Goal: Information Seeking & Learning: Check status

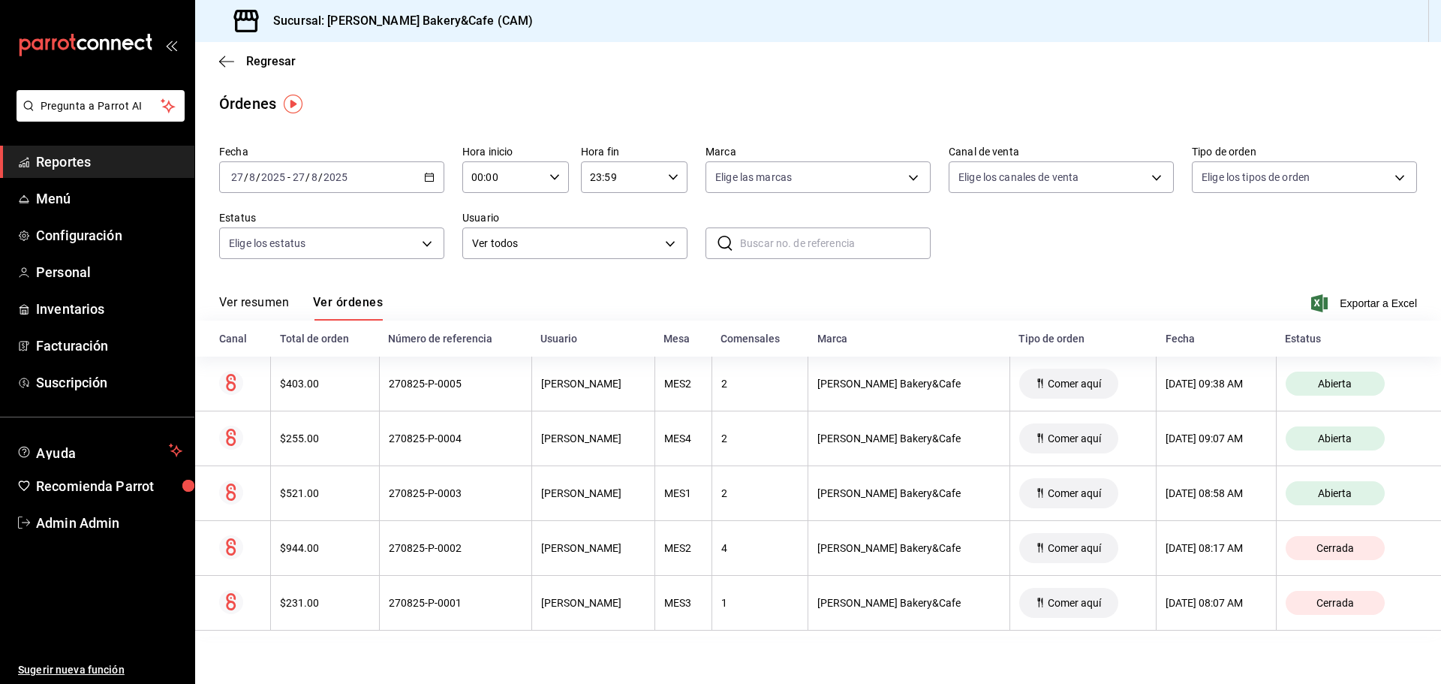
click at [254, 303] on button "Ver resumen" at bounding box center [254, 308] width 70 height 26
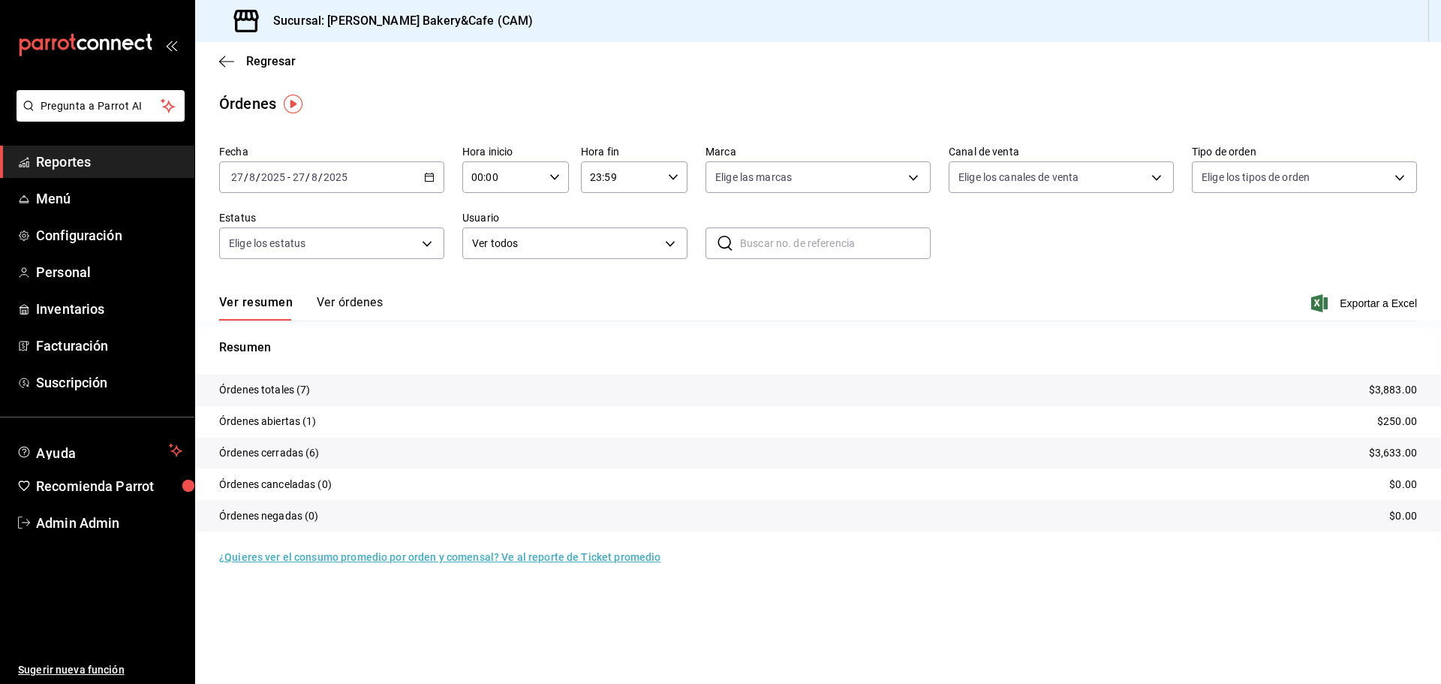
click at [353, 305] on button "Ver órdenes" at bounding box center [350, 308] width 66 height 26
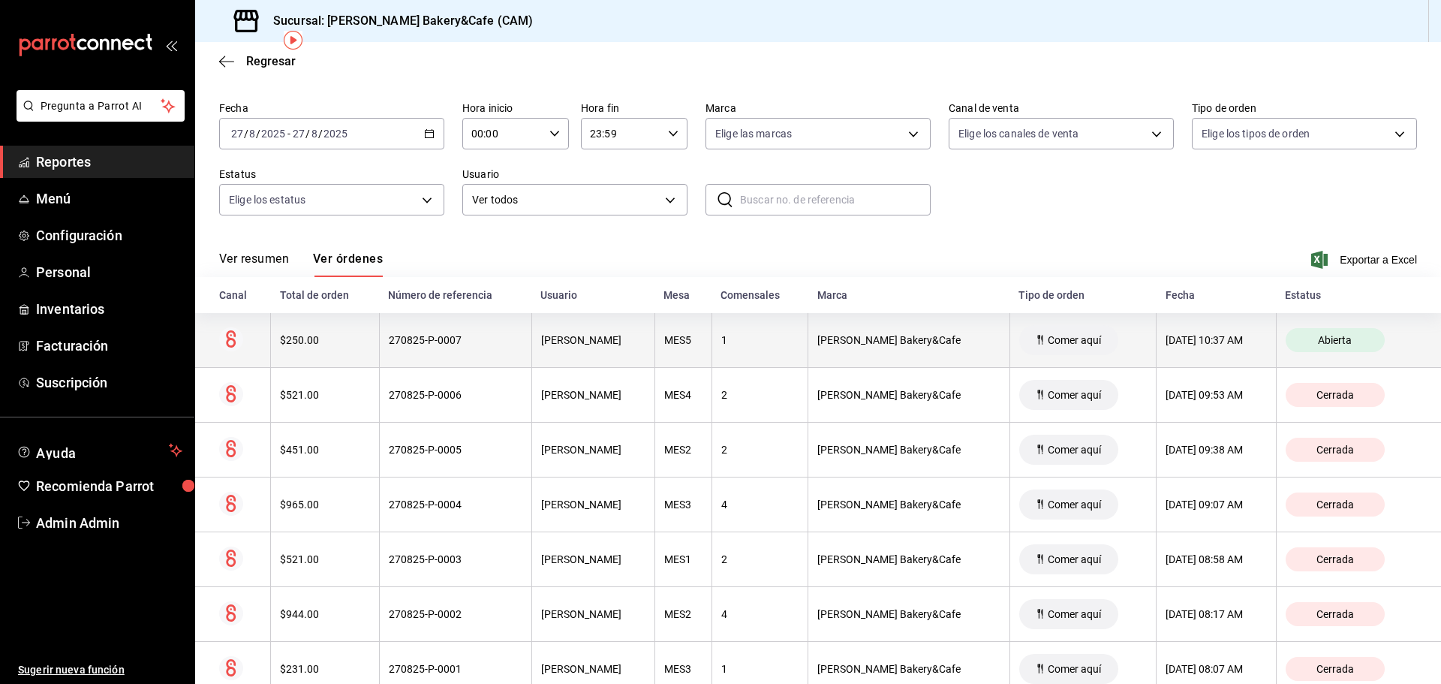
scroll to position [87, 0]
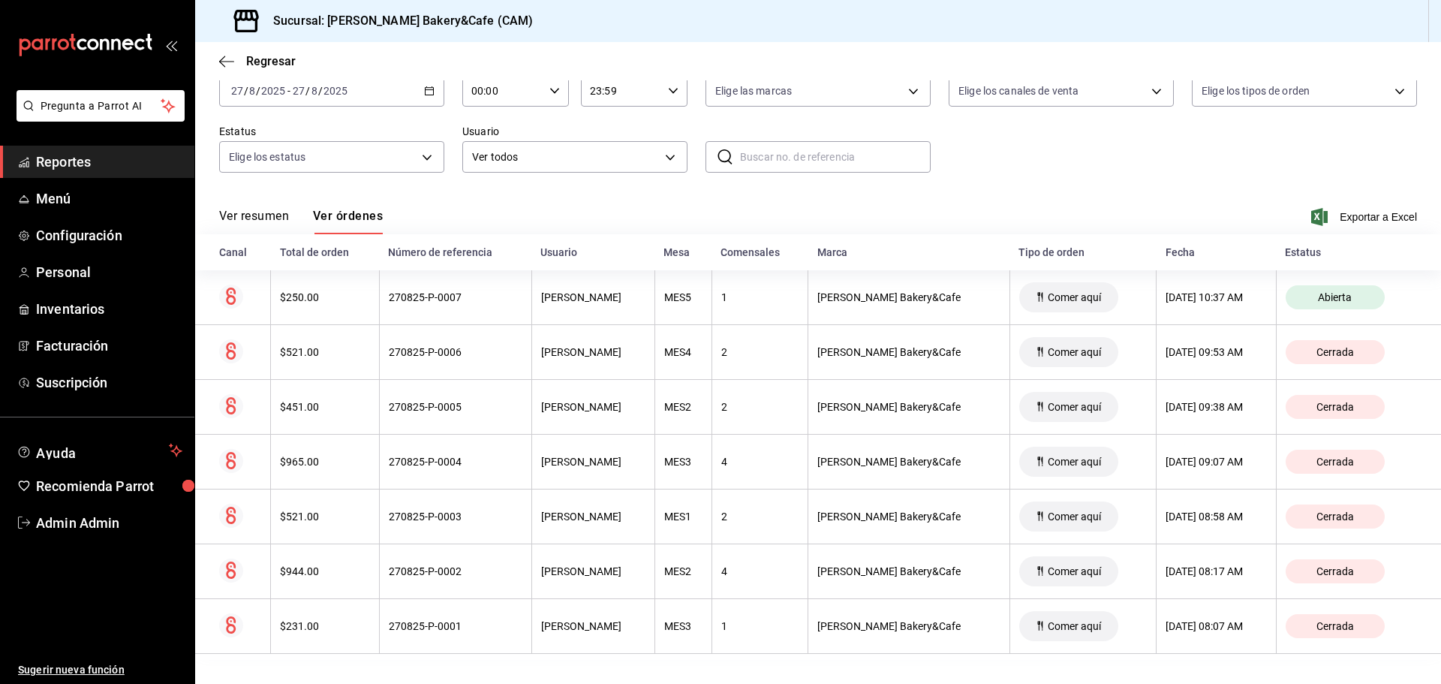
click at [244, 218] on button "Ver resumen" at bounding box center [254, 222] width 70 height 26
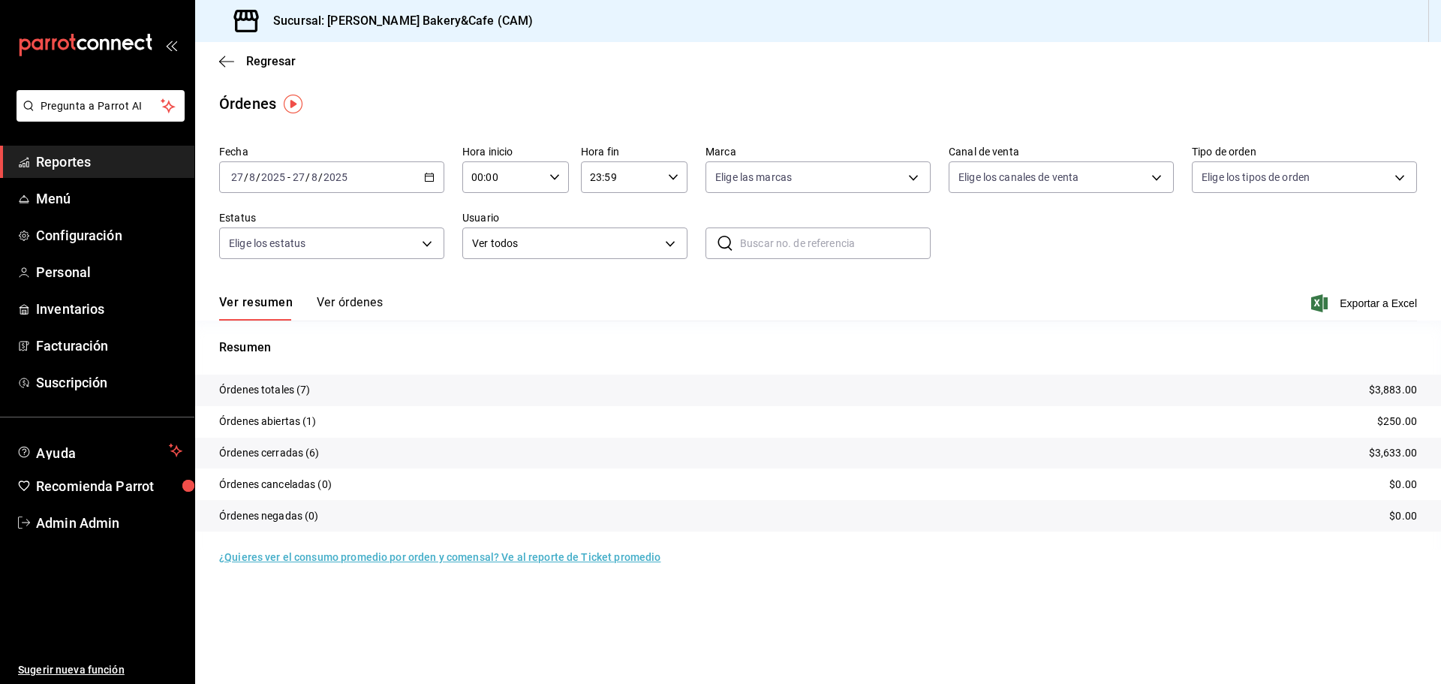
click at [351, 302] on button "Ver órdenes" at bounding box center [350, 308] width 66 height 26
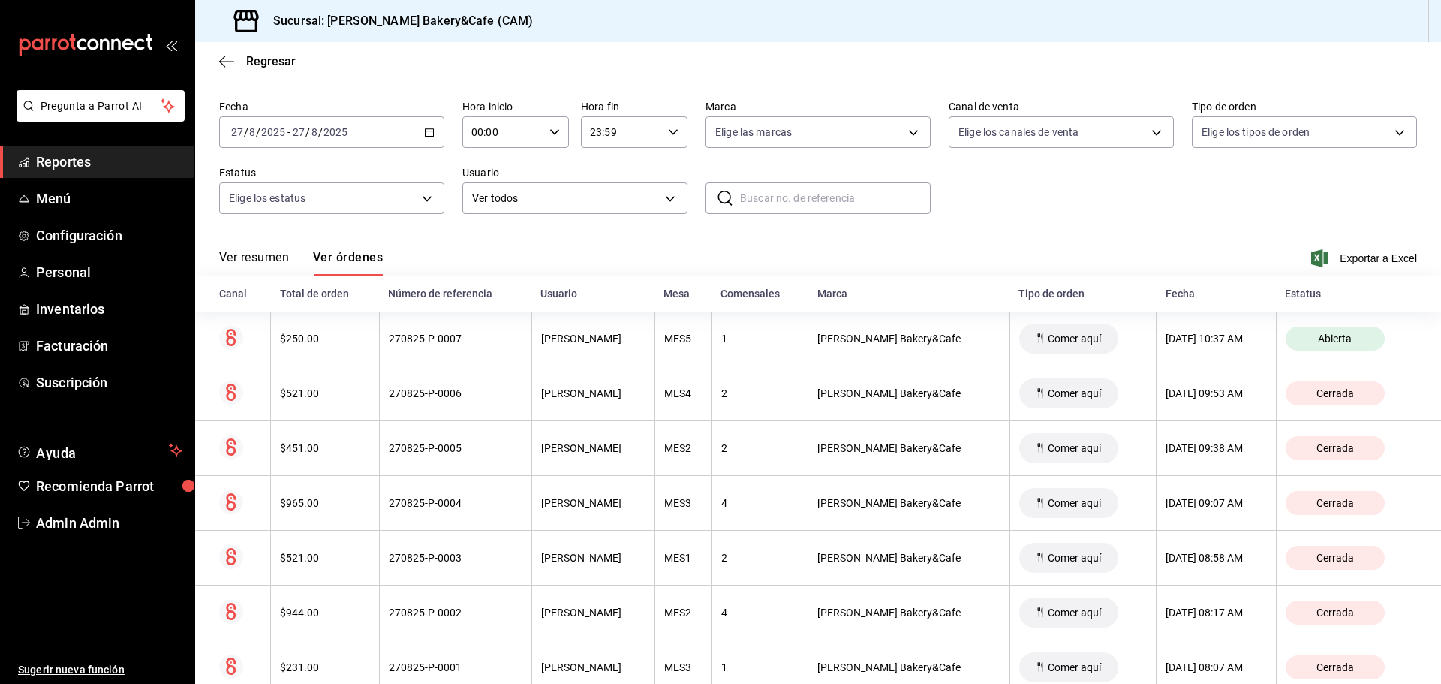
scroll to position [87, 0]
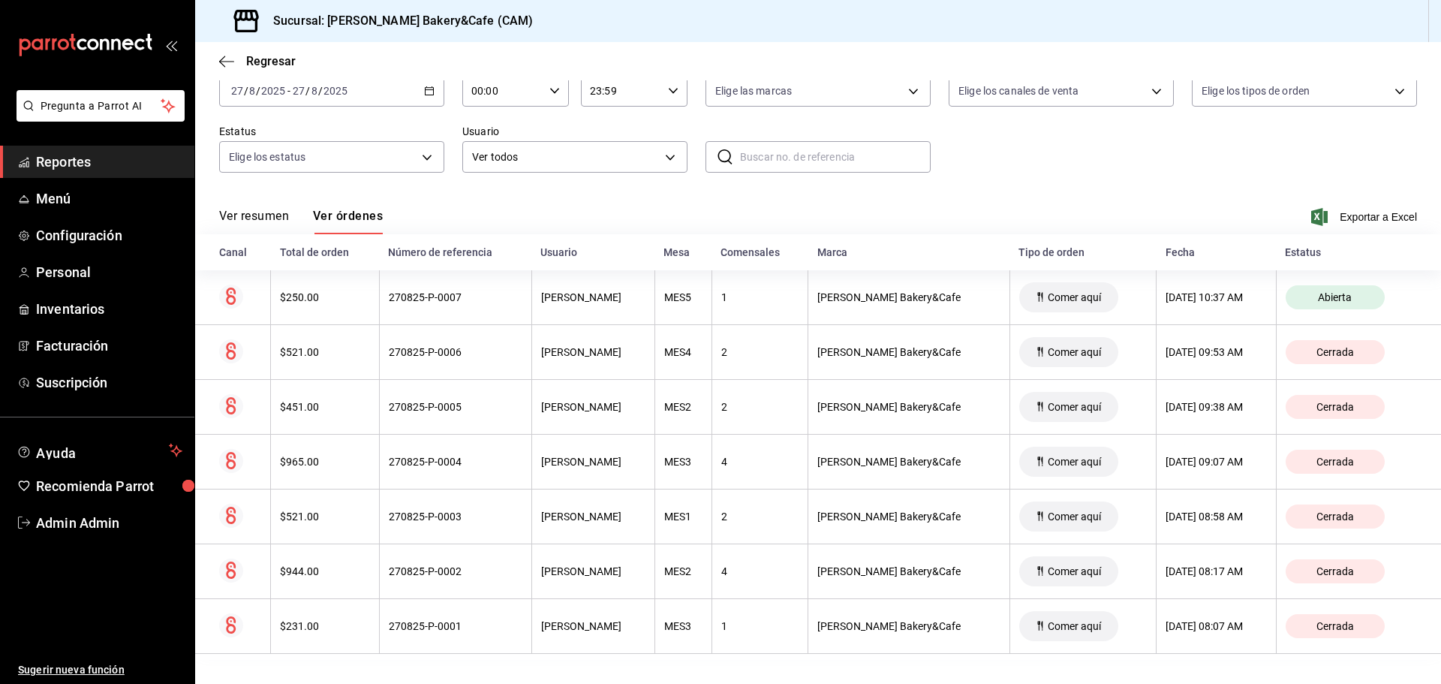
click at [255, 216] on button "Ver resumen" at bounding box center [254, 222] width 70 height 26
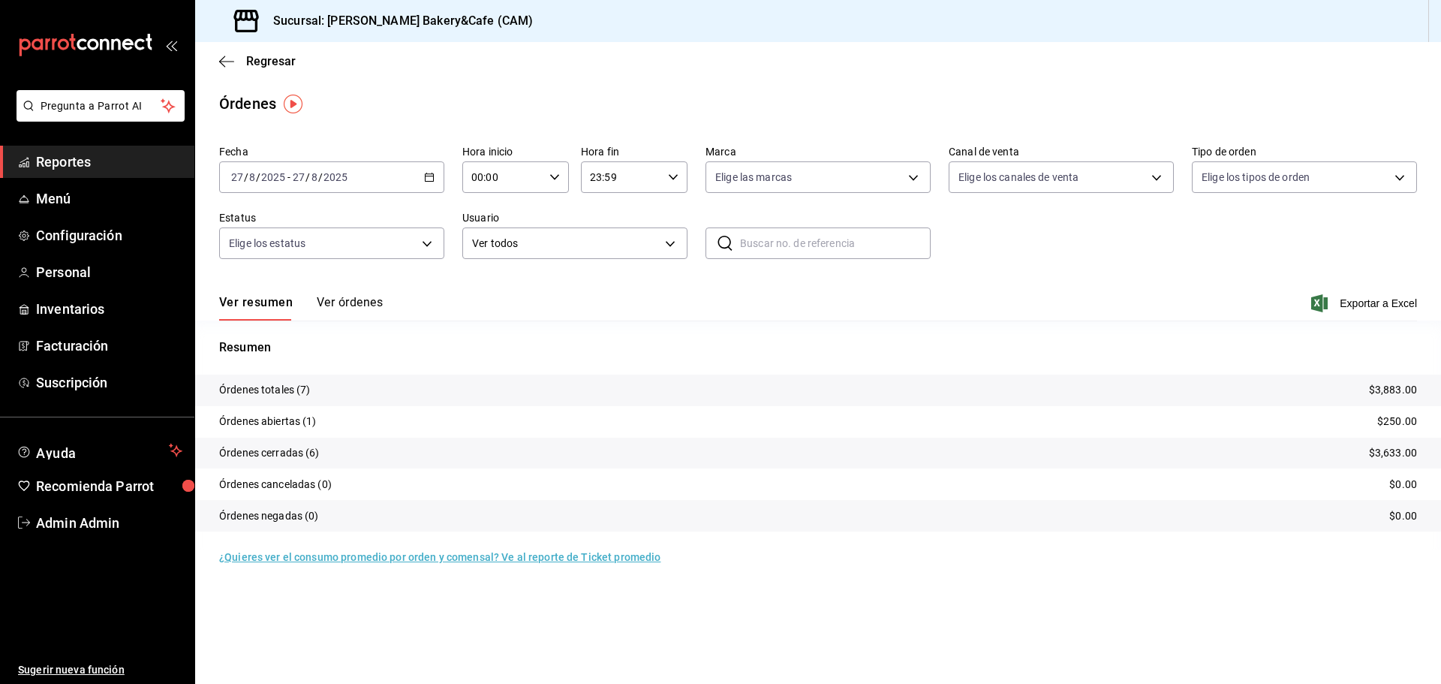
drag, startPoint x: 266, startPoint y: 296, endPoint x: 290, endPoint y: 296, distance: 24.8
click at [284, 296] on button "Ver resumen" at bounding box center [256, 308] width 74 height 26
click at [347, 296] on button "Ver órdenes" at bounding box center [350, 308] width 66 height 26
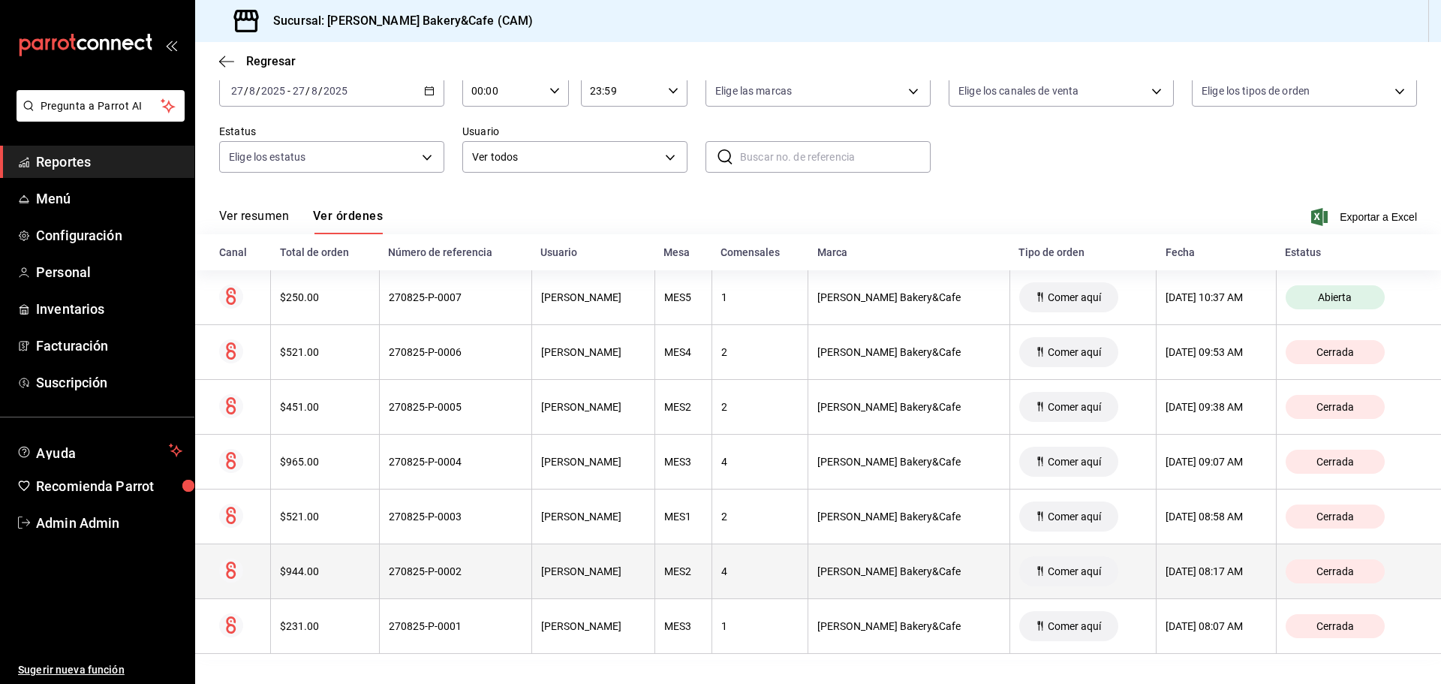
scroll to position [87, 0]
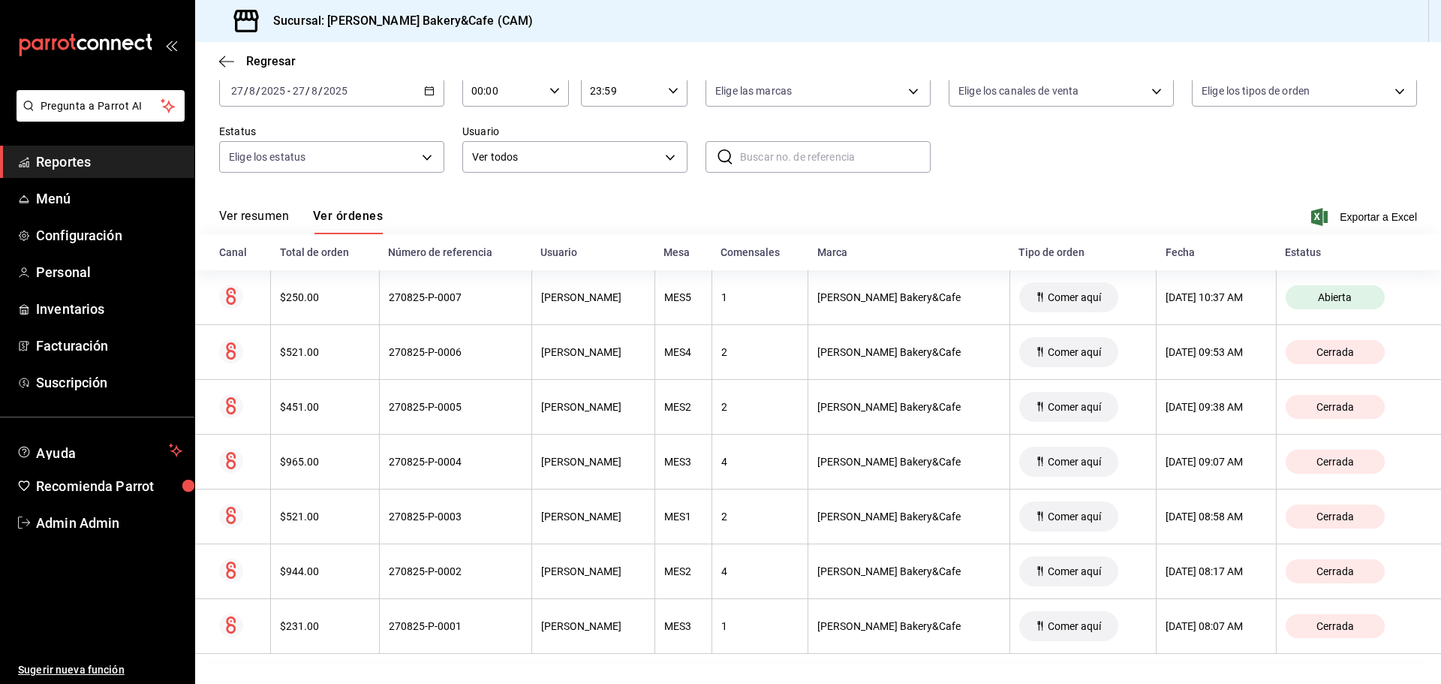
click at [113, 159] on span "Reportes" at bounding box center [109, 162] width 146 height 20
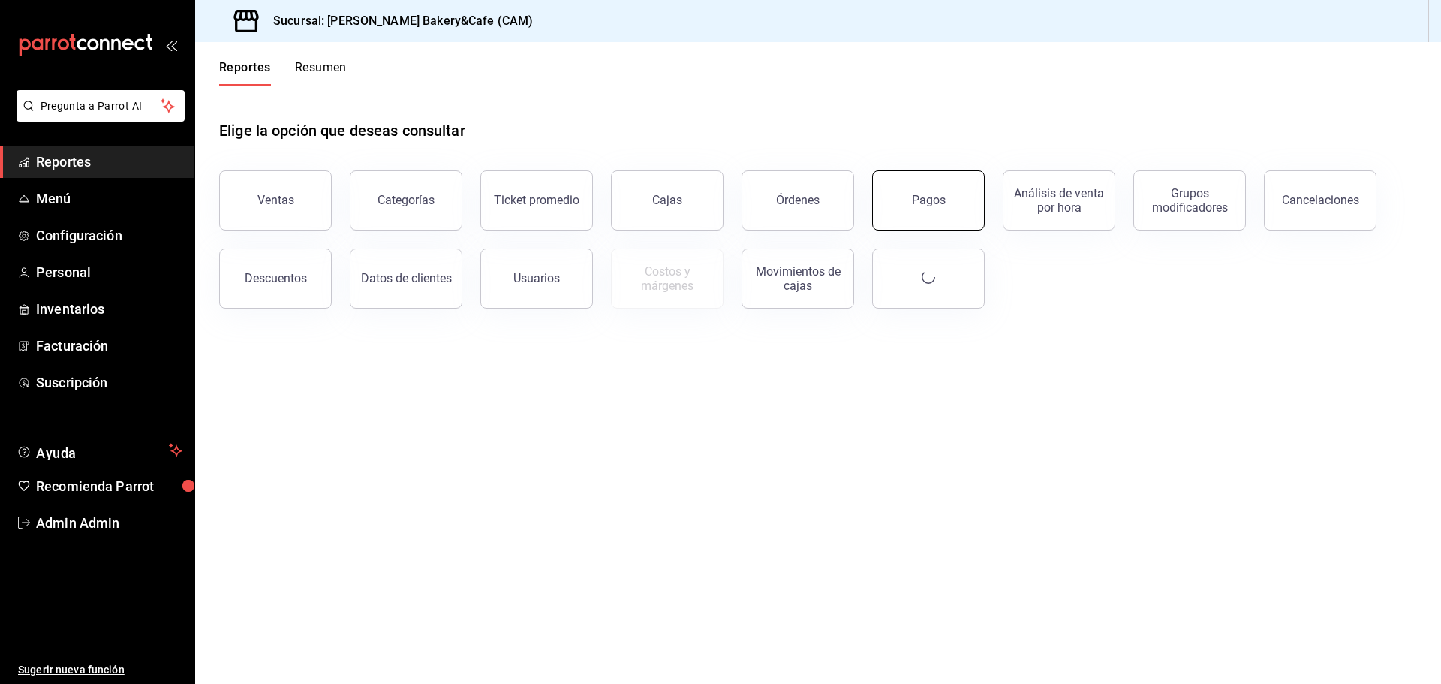
click at [954, 195] on button "Pagos" at bounding box center [928, 200] width 113 height 60
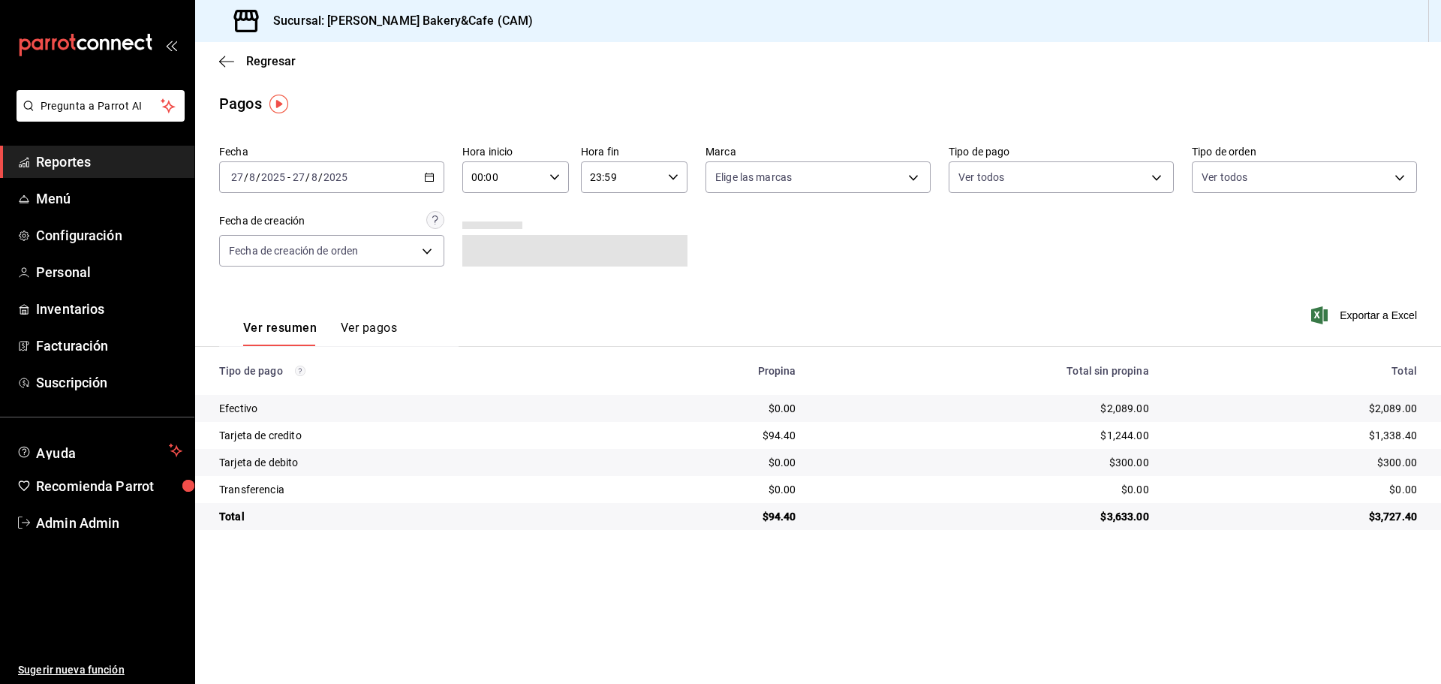
click at [372, 323] on button "Ver pagos" at bounding box center [369, 333] width 56 height 26
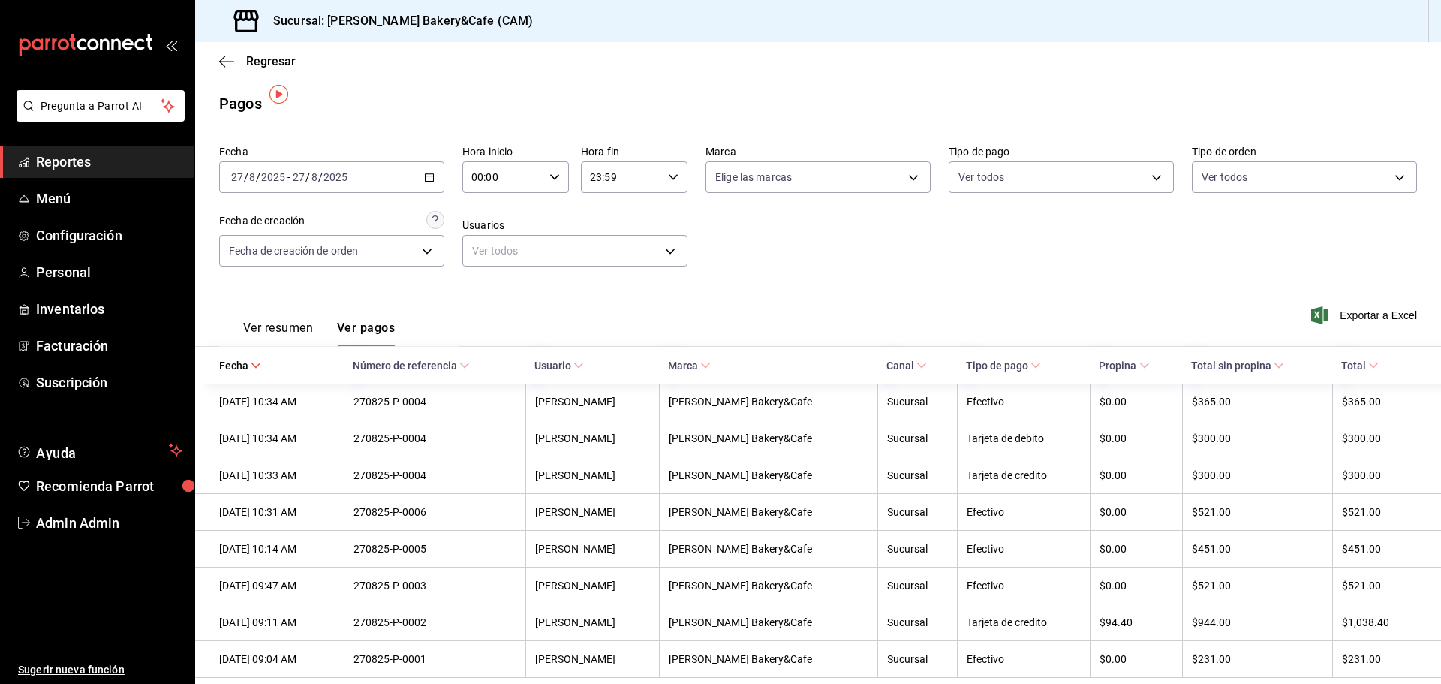
scroll to position [25, 0]
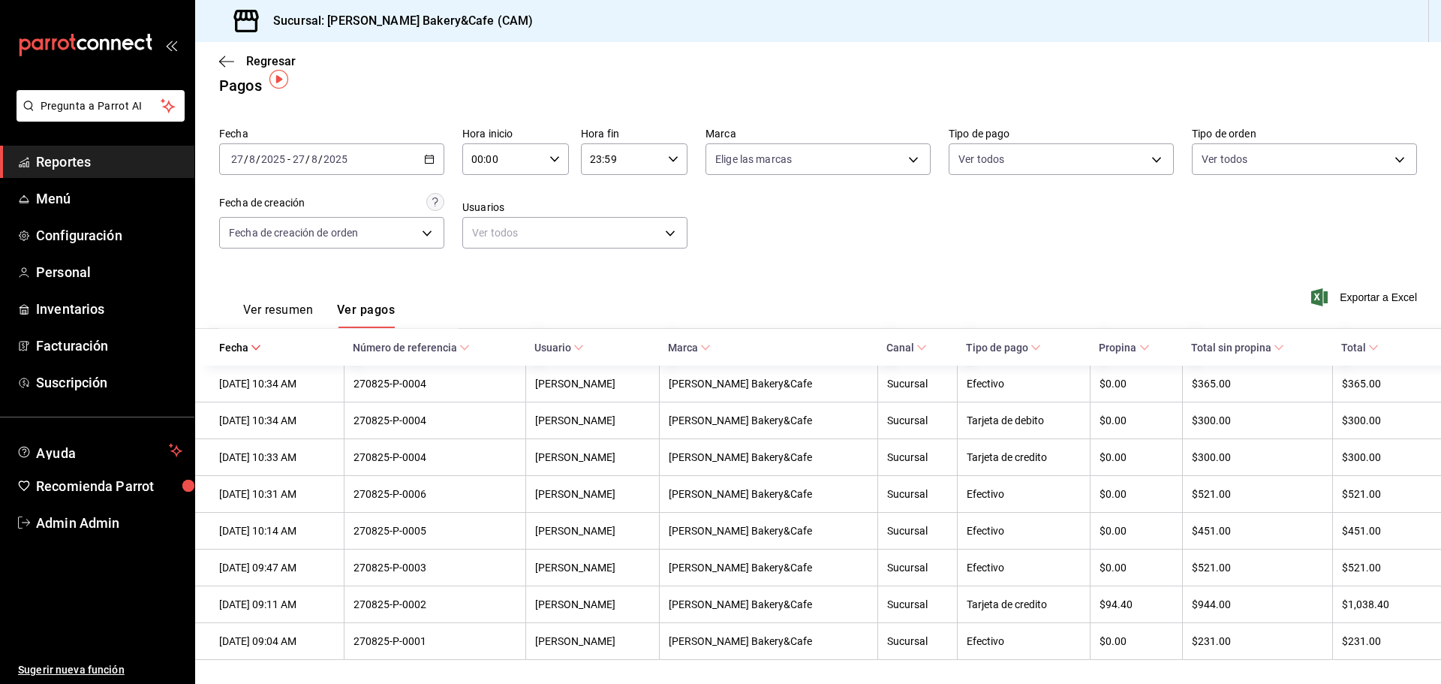
click at [282, 302] on button "Ver resumen" at bounding box center [278, 315] width 70 height 26
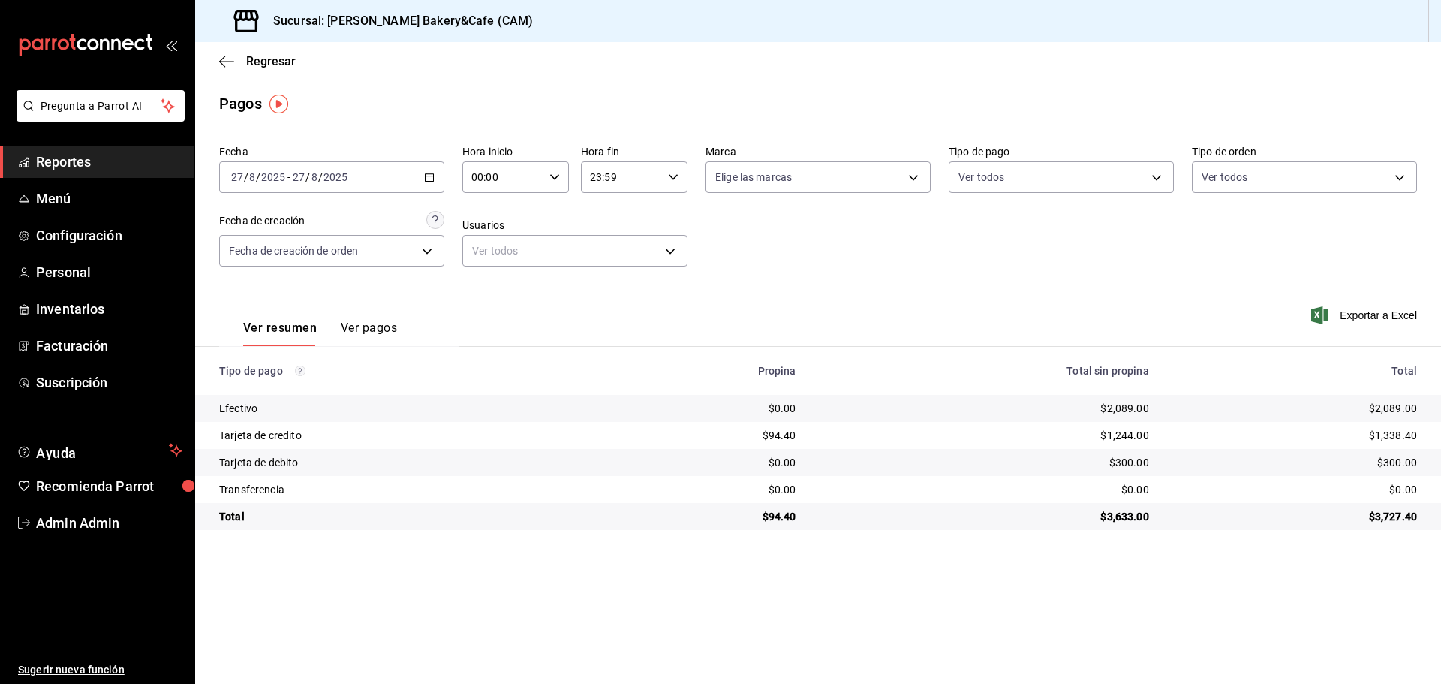
click at [74, 155] on span "Reportes" at bounding box center [109, 162] width 146 height 20
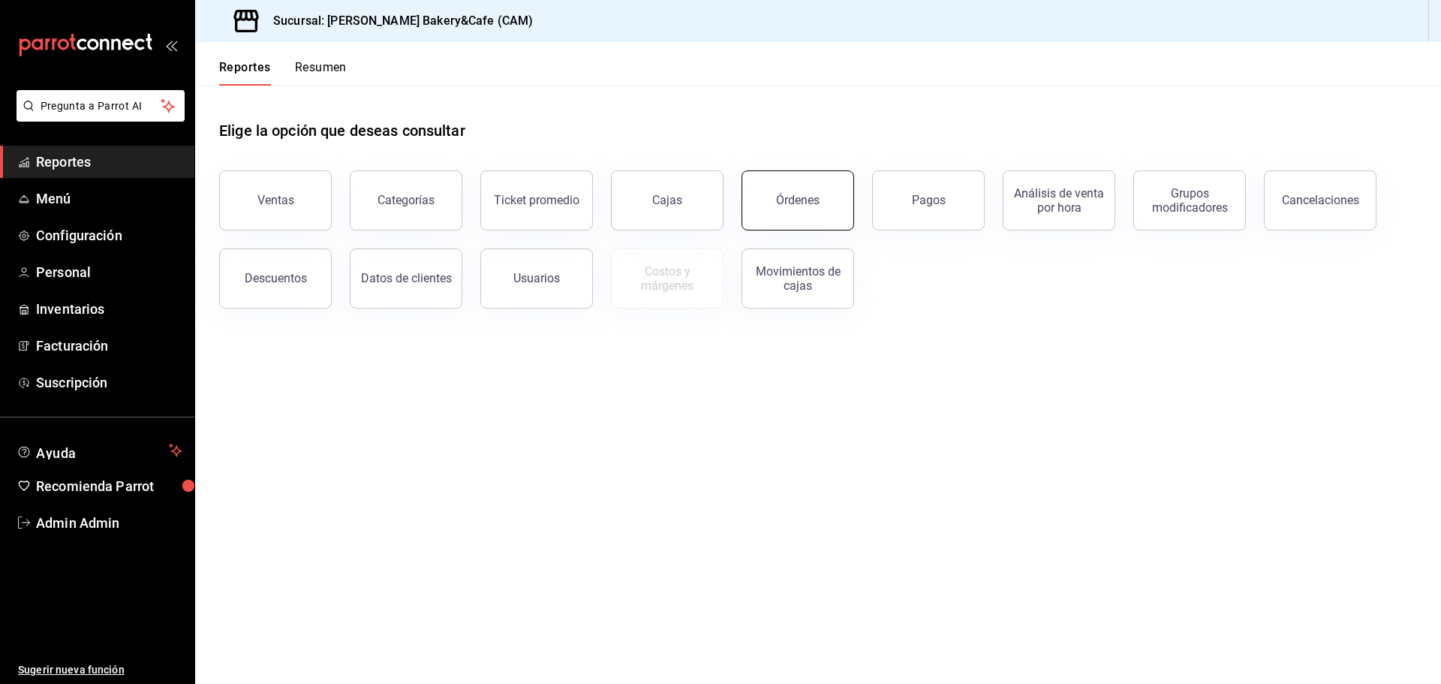
click at [798, 206] on div "Órdenes" at bounding box center [798, 200] width 44 height 14
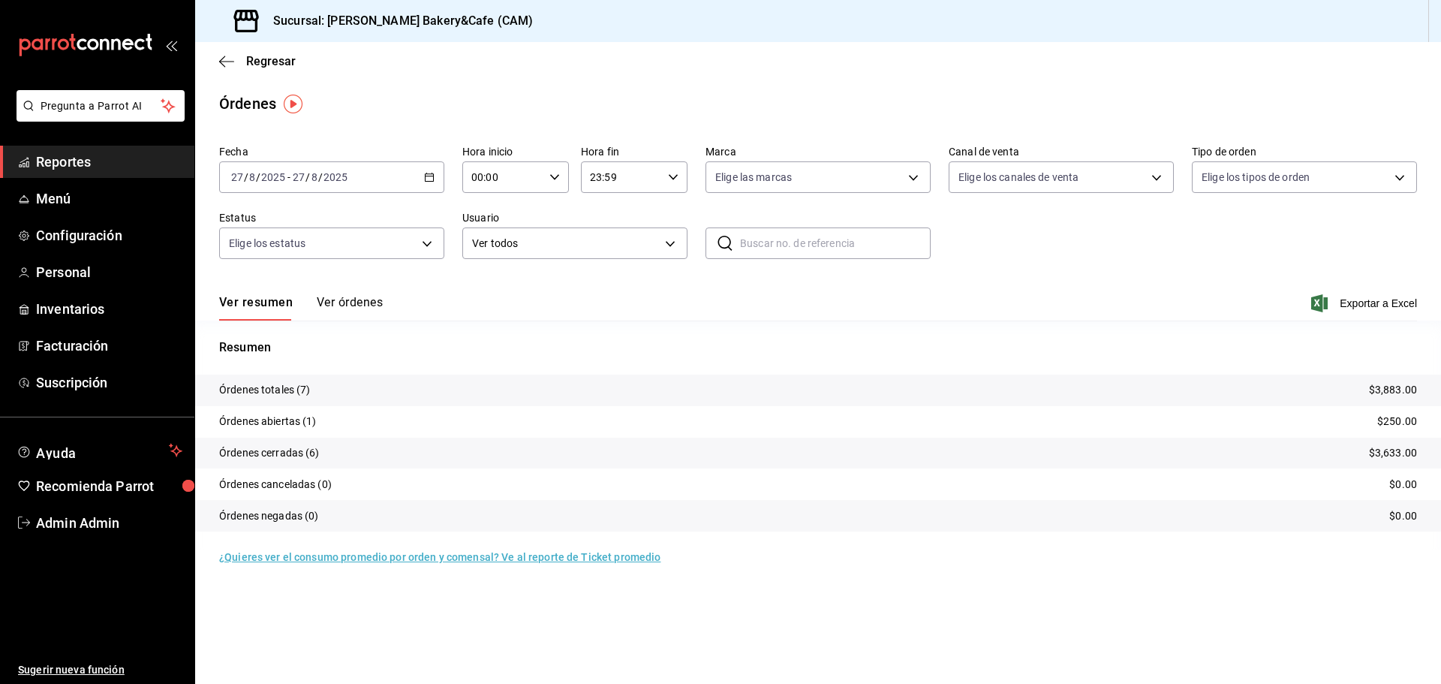
click at [340, 297] on button "Ver órdenes" at bounding box center [350, 308] width 66 height 26
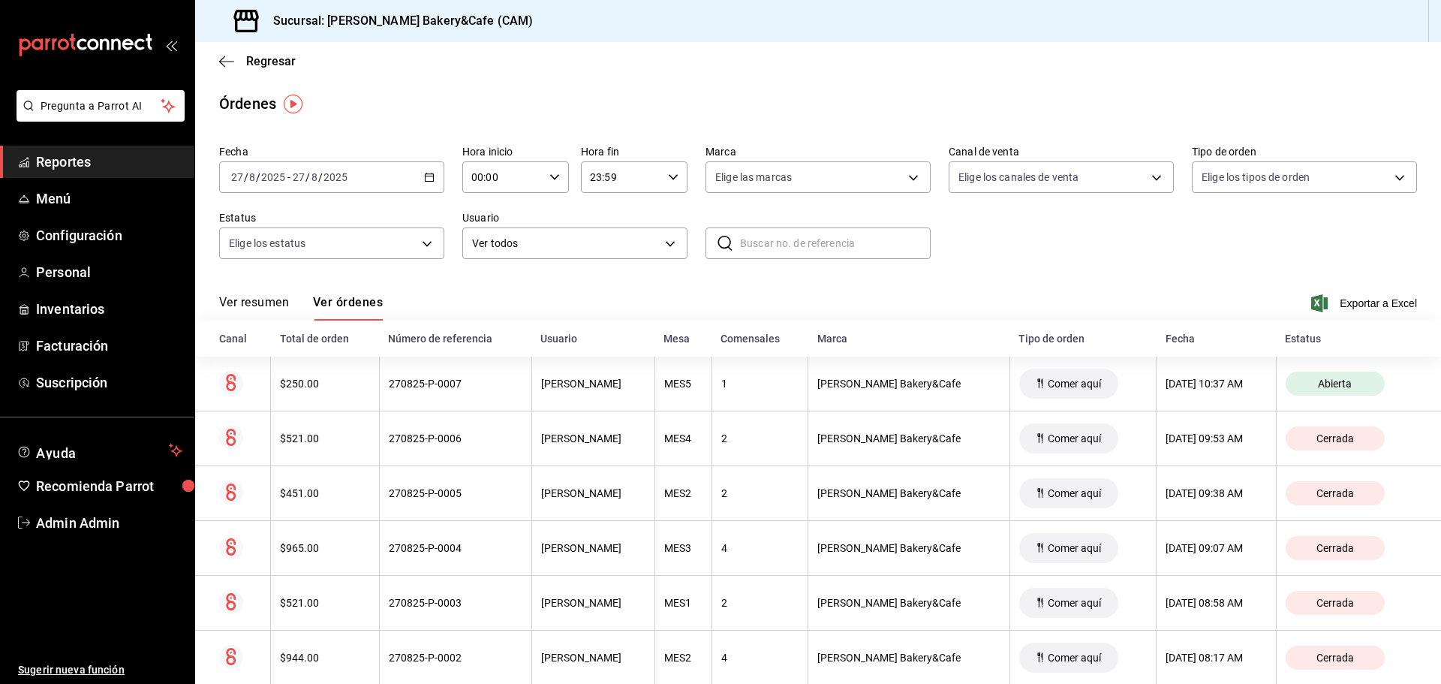
click at [249, 295] on button "Ver resumen" at bounding box center [254, 308] width 70 height 26
